Goal: Register for event/course

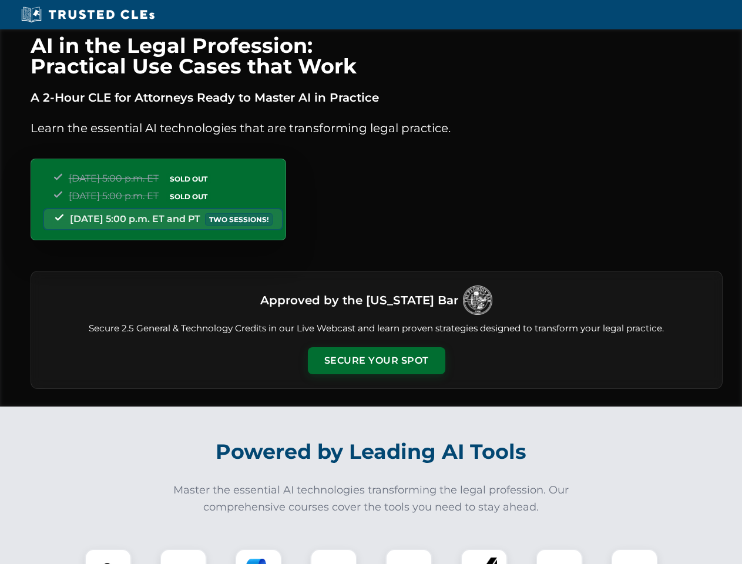
click at [376, 361] on button "Secure Your Spot" at bounding box center [377, 360] width 138 height 27
click at [108, 556] on img at bounding box center [108, 572] width 34 height 34
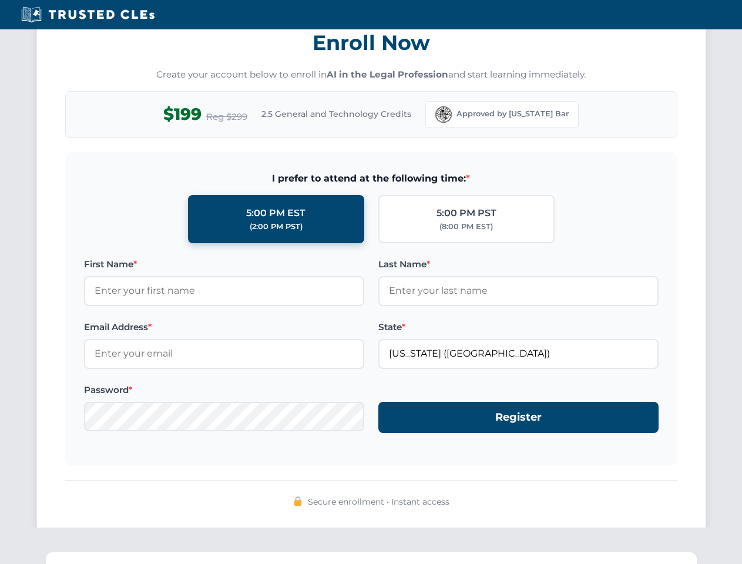
scroll to position [1154, 0]
